Goal: Information Seeking & Learning: Learn about a topic

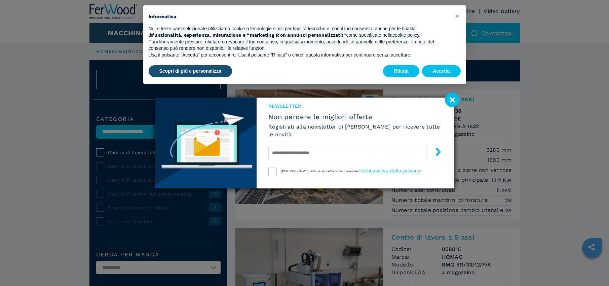
click at [454, 97] on image at bounding box center [452, 100] width 14 height 14
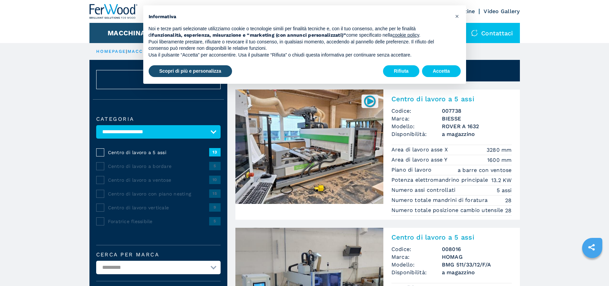
scroll to position [1, 0]
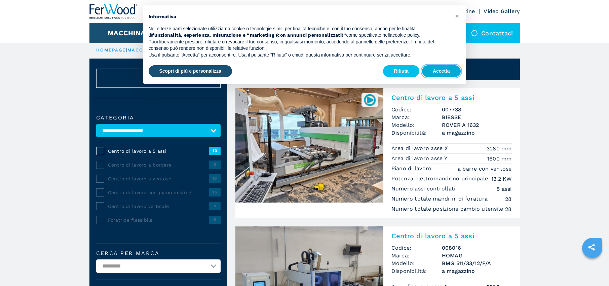
click at [444, 73] on button "Accetta" at bounding box center [441, 71] width 39 height 12
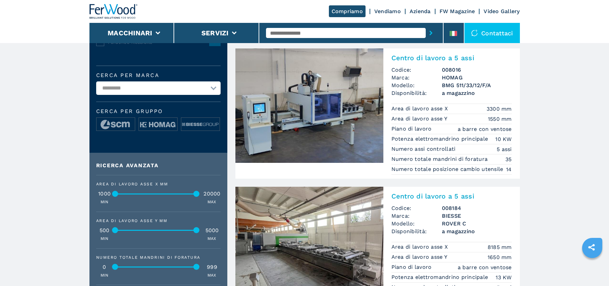
scroll to position [173, 0]
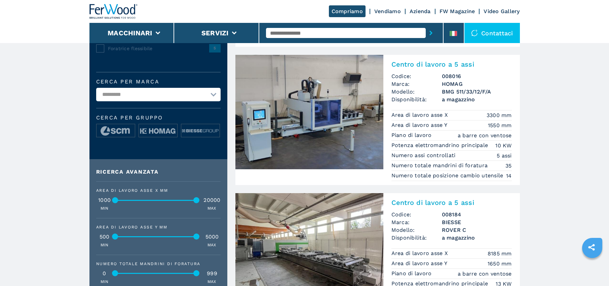
click at [439, 68] on h2 "Centro di lavoro a 5 assi" at bounding box center [452, 64] width 120 height 8
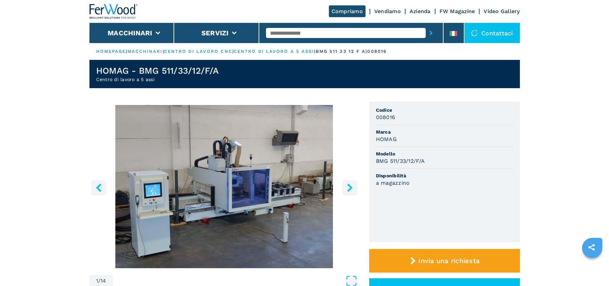
click at [348, 189] on icon "right-button" at bounding box center [349, 187] width 5 height 8
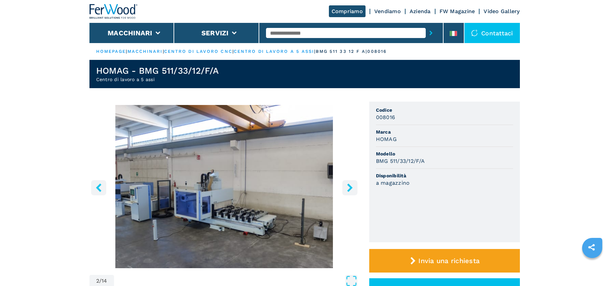
click at [348, 189] on icon "right-button" at bounding box center [349, 187] width 5 height 8
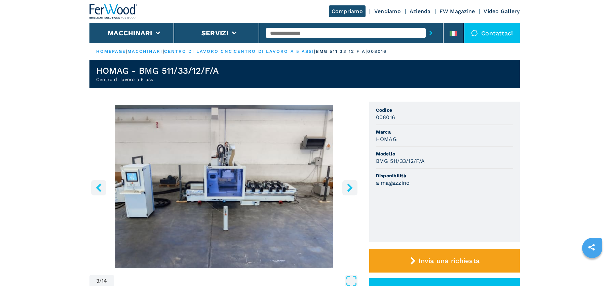
click at [348, 189] on icon "right-button" at bounding box center [349, 187] width 5 height 8
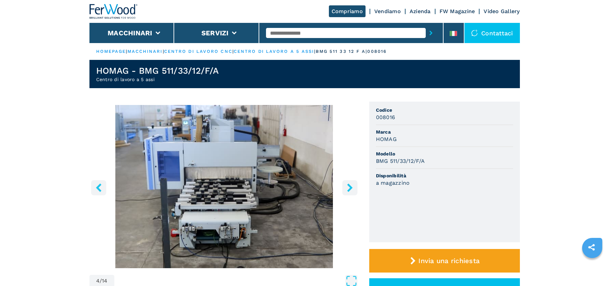
click at [352, 187] on icon "right-button" at bounding box center [349, 187] width 5 height 8
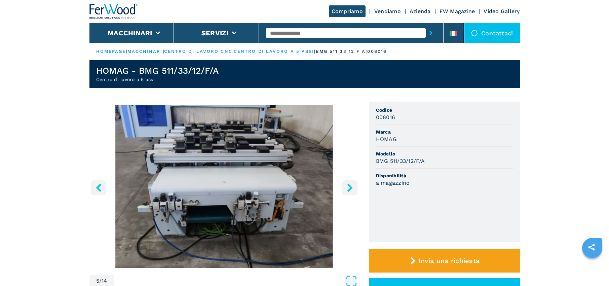
click at [352, 187] on icon "right-button" at bounding box center [349, 187] width 5 height 8
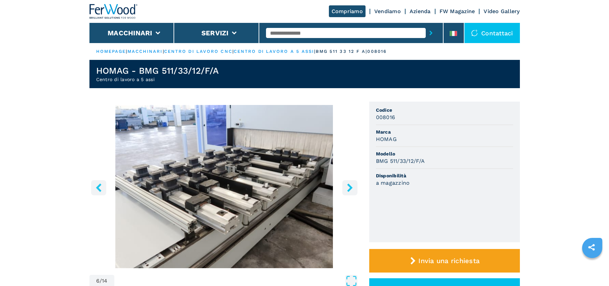
click at [349, 187] on icon "right-button" at bounding box center [350, 187] width 8 height 8
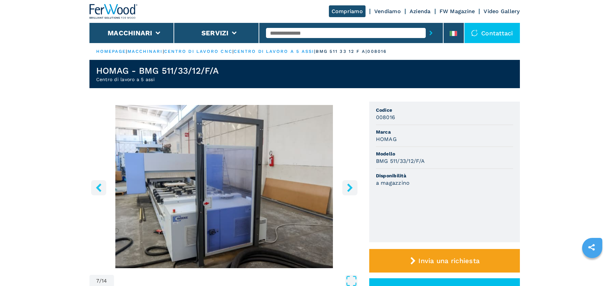
click at [349, 187] on icon "right-button" at bounding box center [350, 187] width 8 height 8
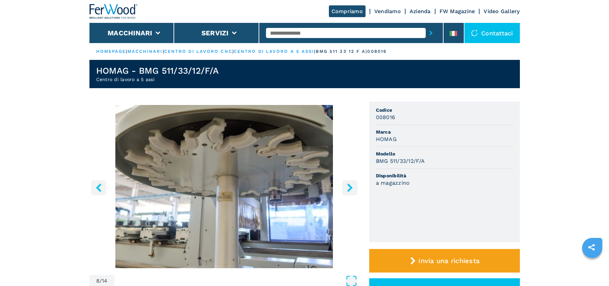
click at [349, 187] on icon "right-button" at bounding box center [350, 187] width 8 height 8
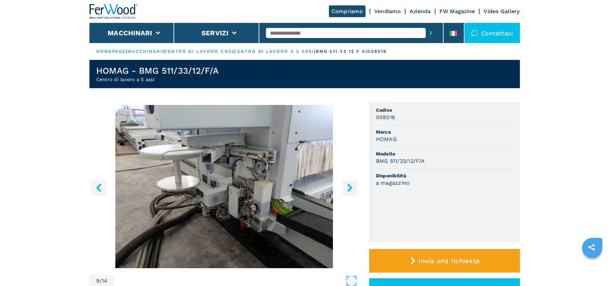
click at [349, 187] on icon "right-button" at bounding box center [350, 187] width 8 height 8
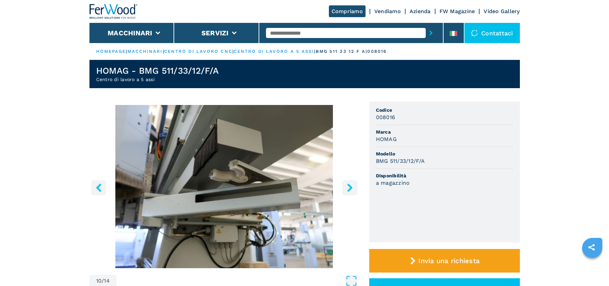
click at [349, 187] on icon "right-button" at bounding box center [350, 187] width 8 height 8
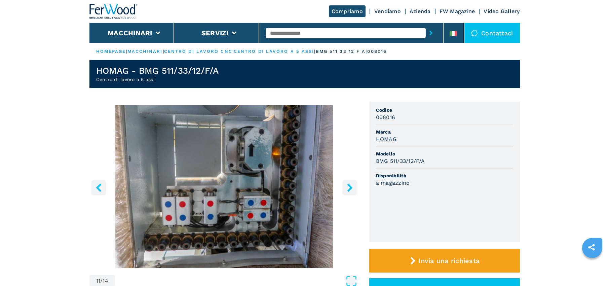
click at [349, 187] on icon "right-button" at bounding box center [350, 187] width 8 height 8
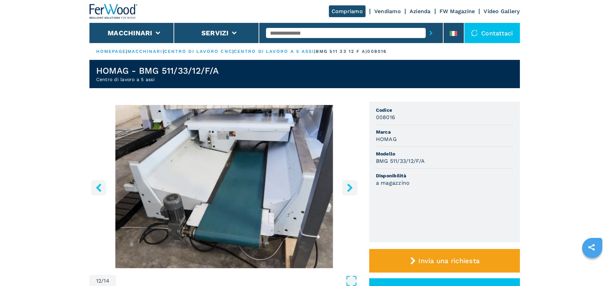
click at [349, 187] on icon "right-button" at bounding box center [350, 187] width 8 height 8
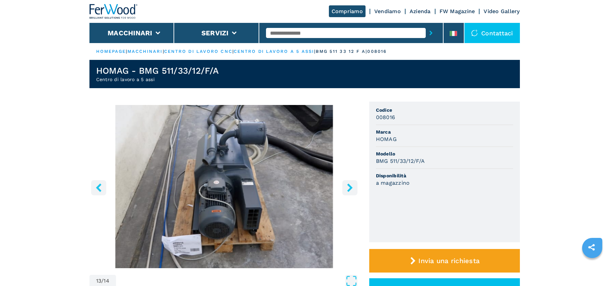
click at [348, 182] on button "right-button" at bounding box center [349, 187] width 15 height 15
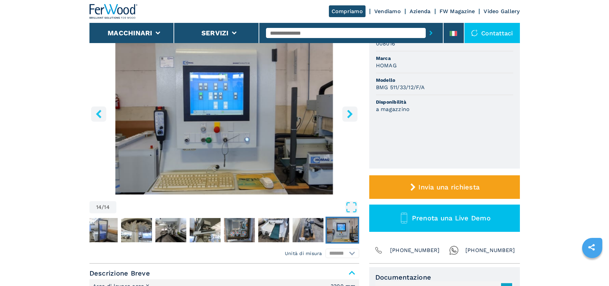
scroll to position [143, 0]
